Goal: Information Seeking & Learning: Learn about a topic

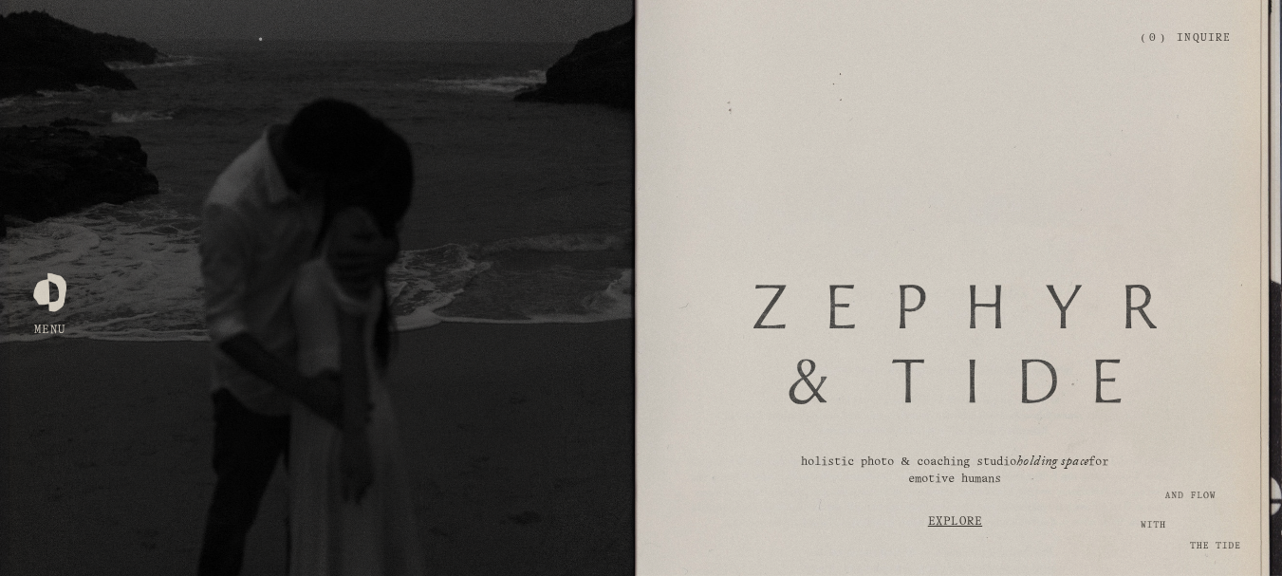
click at [1199, 34] on link "Inquire" at bounding box center [1204, 38] width 54 height 33
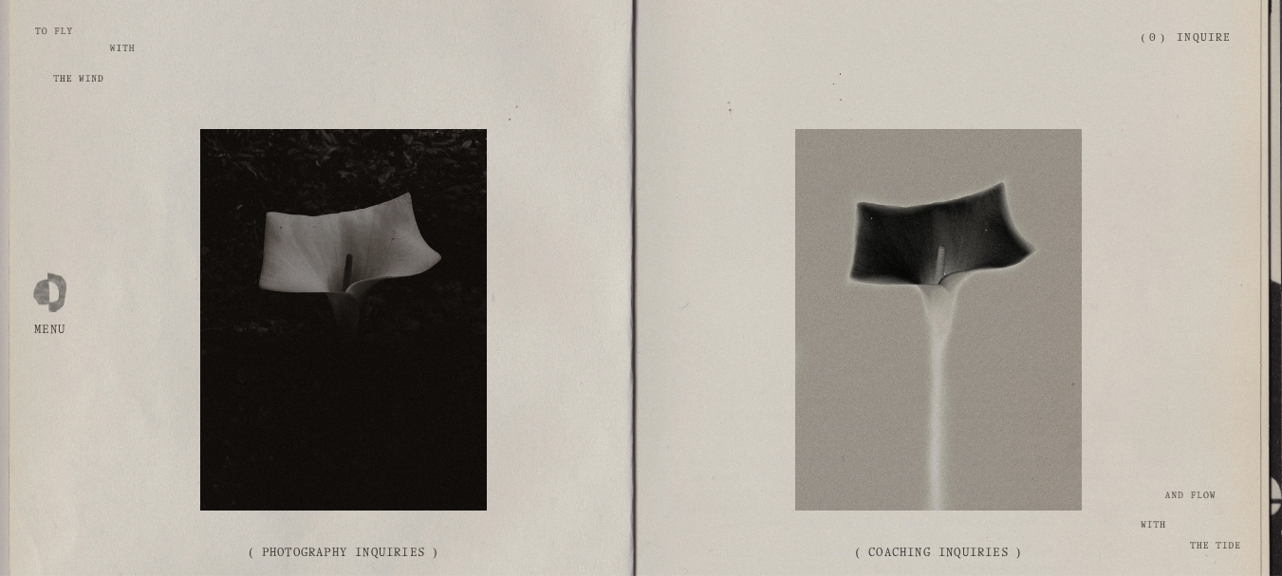
click at [1205, 41] on link "Inquire" at bounding box center [1204, 38] width 54 height 33
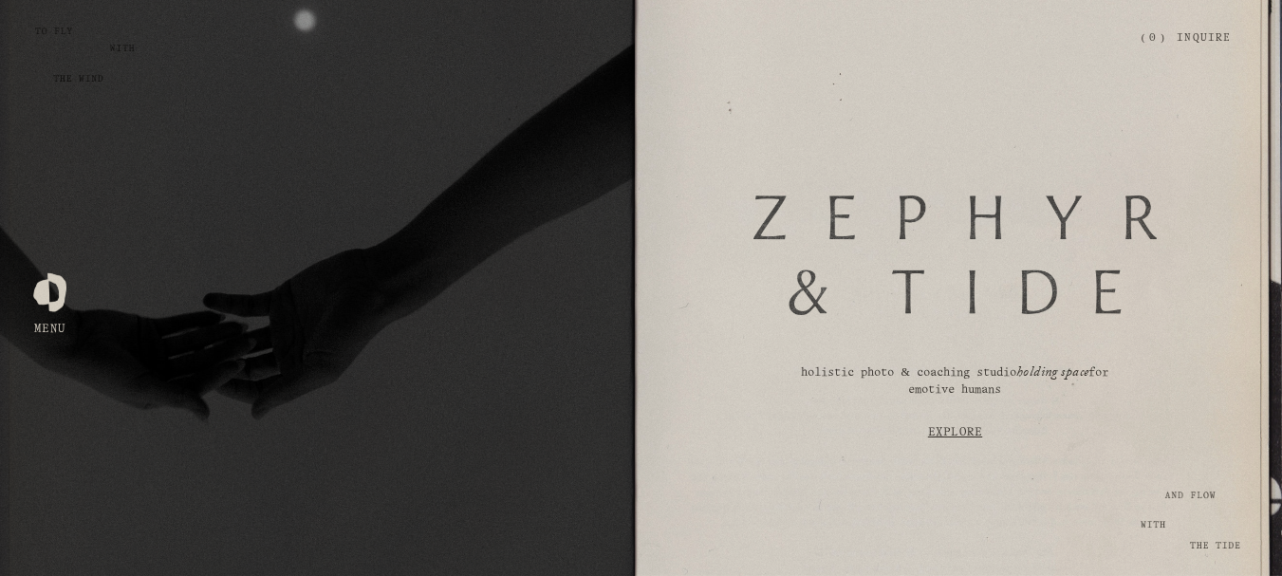
scroll to position [190, 0]
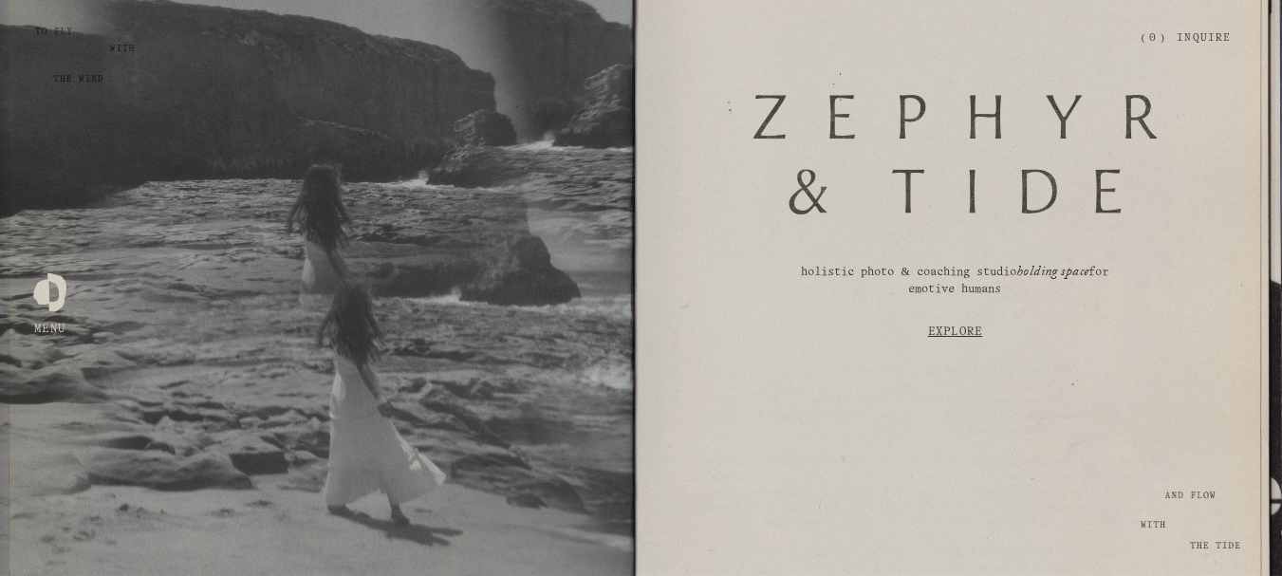
drag, startPoint x: 1019, startPoint y: 291, endPoint x: 788, endPoint y: 278, distance: 232.0
click at [788, 278] on p "holistic photo & coaching studio holding space for emotive humans" at bounding box center [954, 281] width 359 height 33
drag, startPoint x: 925, startPoint y: 277, endPoint x: 779, endPoint y: 229, distance: 154.0
click at [779, 229] on div at bounding box center [956, 154] width 404 height 203
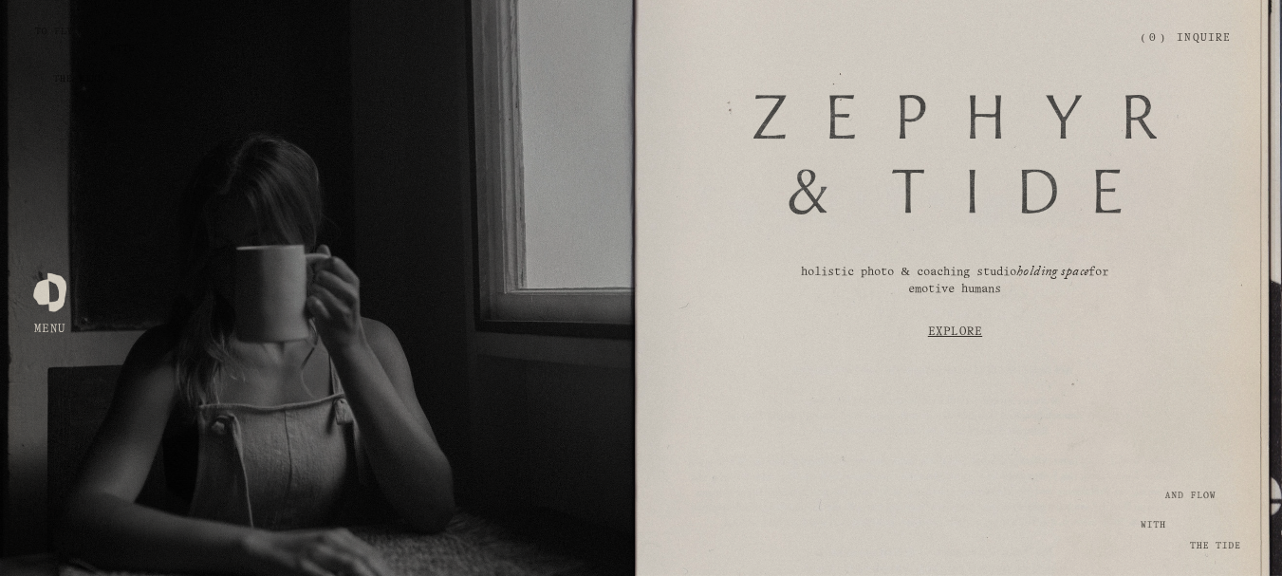
drag, startPoint x: 790, startPoint y: 272, endPoint x: 1133, endPoint y: 297, distance: 344.5
click at [1133, 297] on p "holistic photo & coaching studio holding space for emotive humans" at bounding box center [954, 281] width 359 height 33
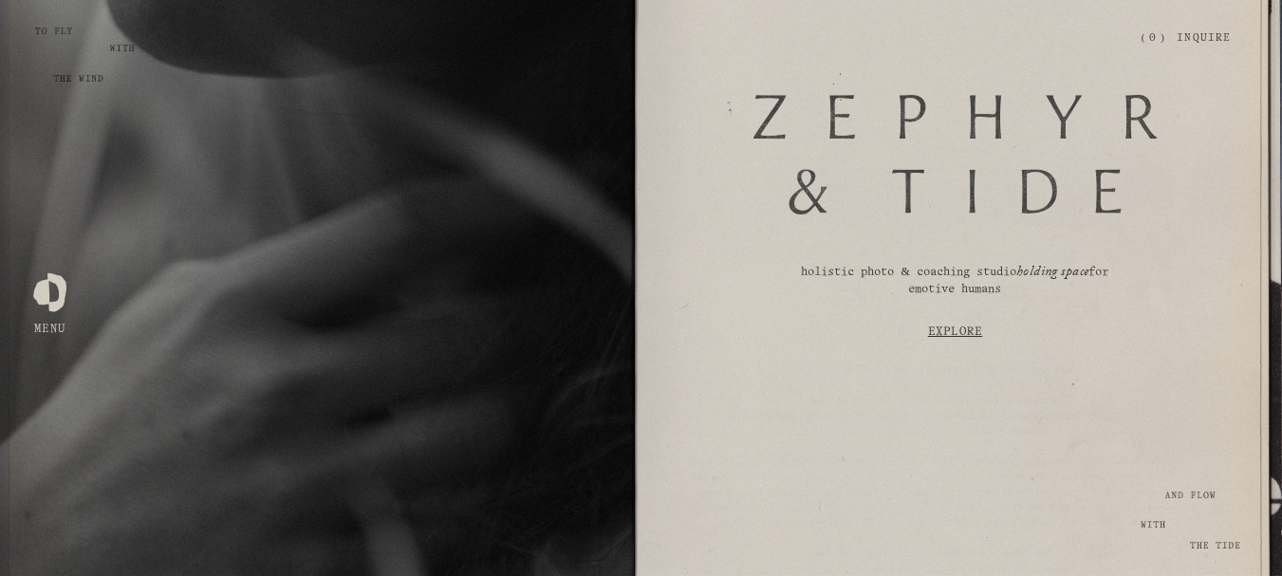
copy p "holistic photo & coaching studio holding space for emotive humans"
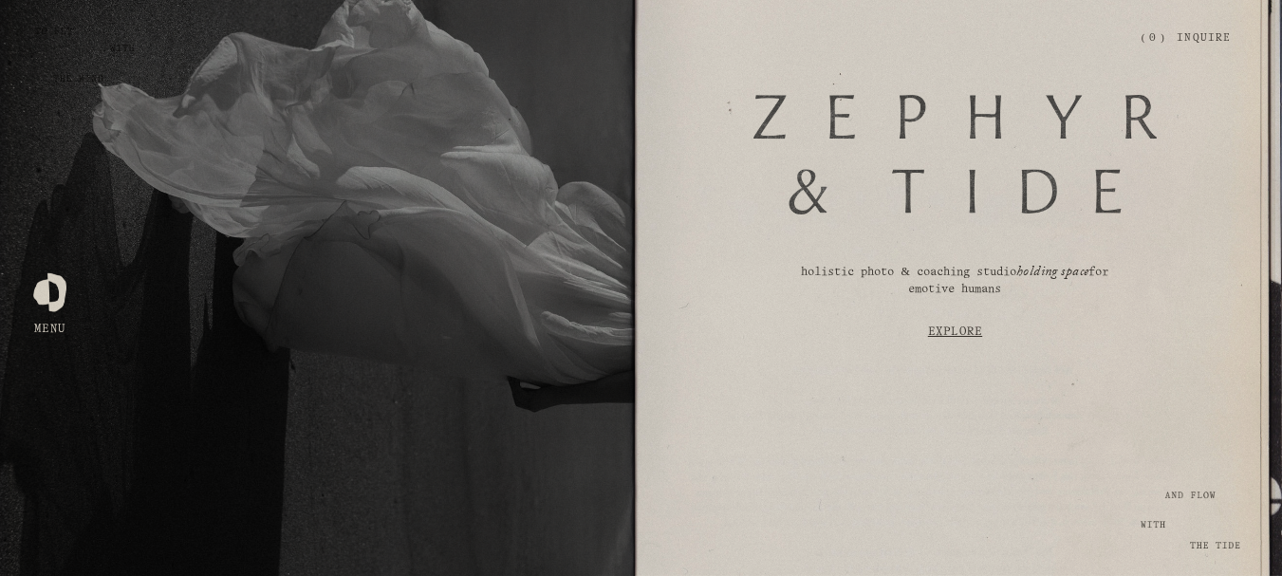
click at [961, 344] on link "Explore" at bounding box center [955, 332] width 538 height 50
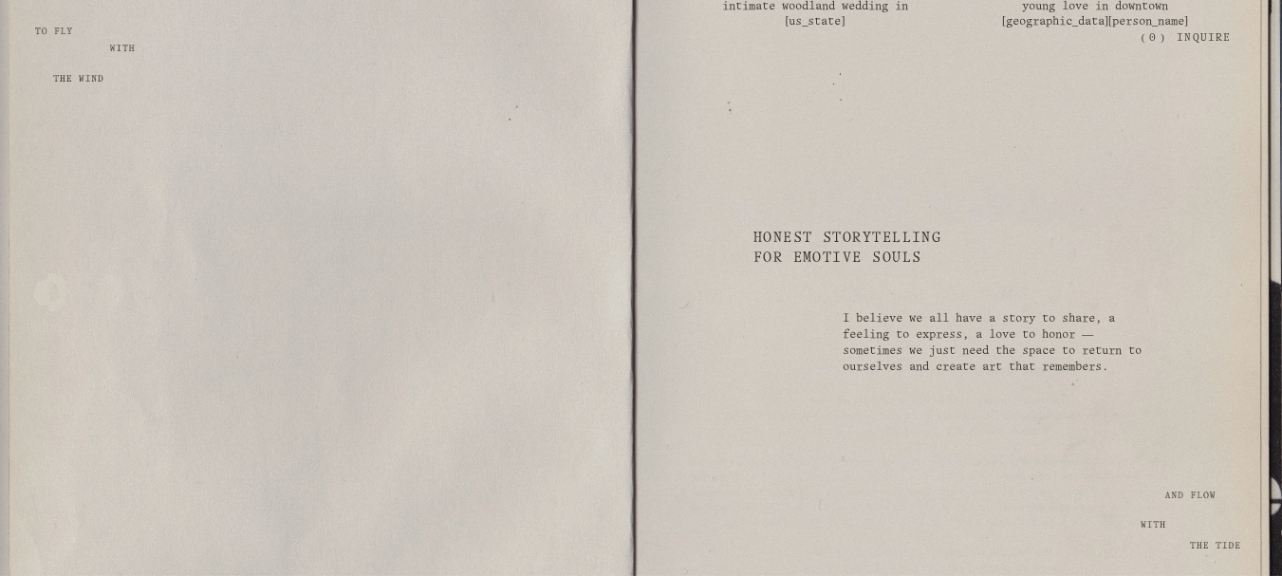
scroll to position [3255, 0]
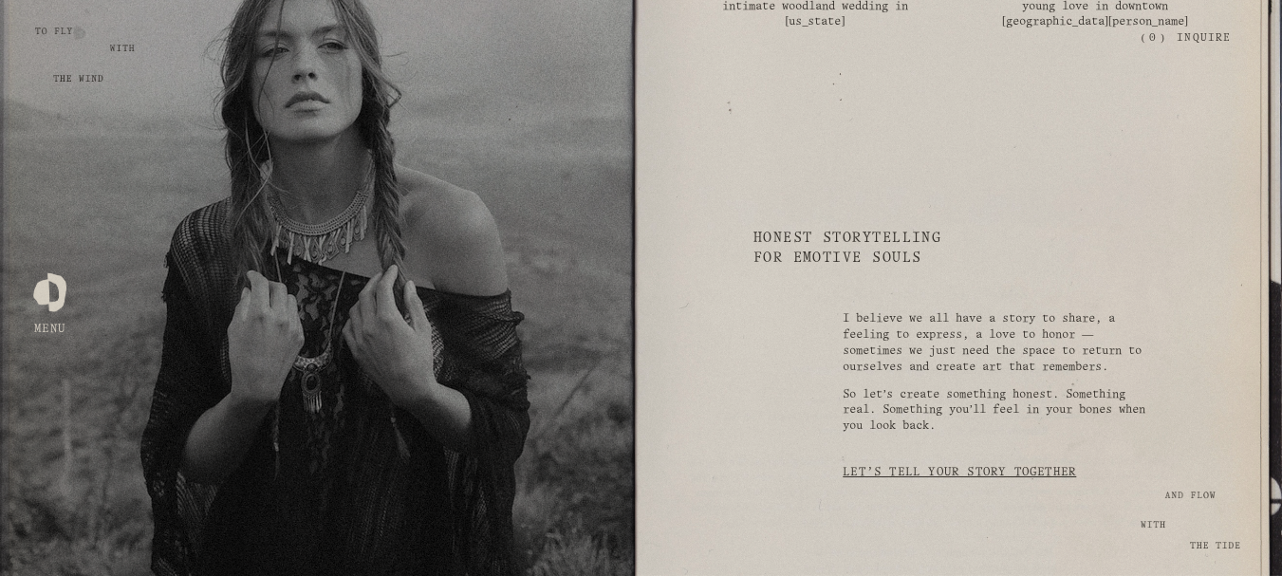
click at [859, 316] on p "I believe we all have a story to share, a feeling to express, a love to honor —…" at bounding box center [1000, 343] width 314 height 64
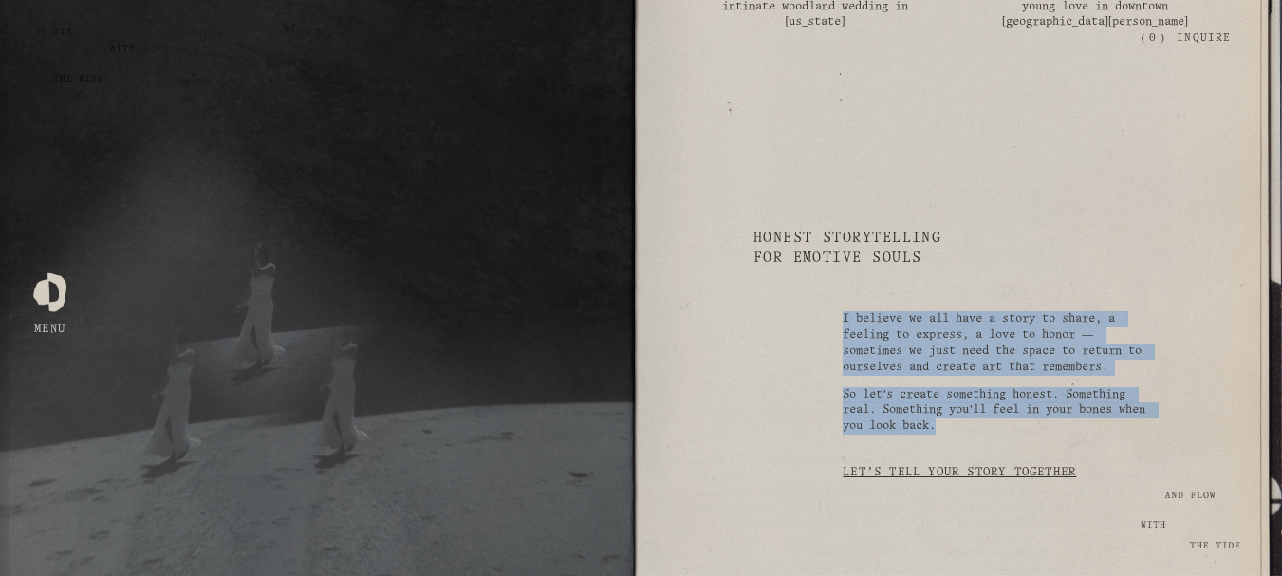
drag, startPoint x: 844, startPoint y: 314, endPoint x: 1141, endPoint y: 419, distance: 314.9
click at [1141, 419] on div "I believe we all have a story to share, a feeling to express, a love to honor —…" at bounding box center [1000, 372] width 314 height 123
copy div "I believe we all have a story to share, a feeling to express, a love to honor —…"
